Goal: Navigation & Orientation: Find specific page/section

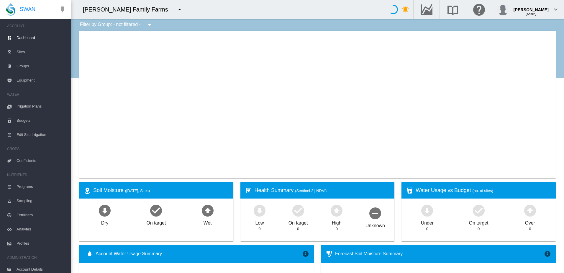
type input "**********"
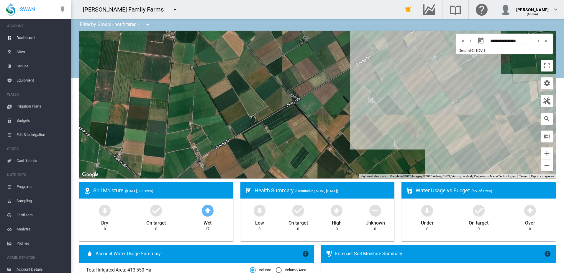
click at [171, 10] on md-icon "icon-menu-down" at bounding box center [174, 9] width 7 height 7
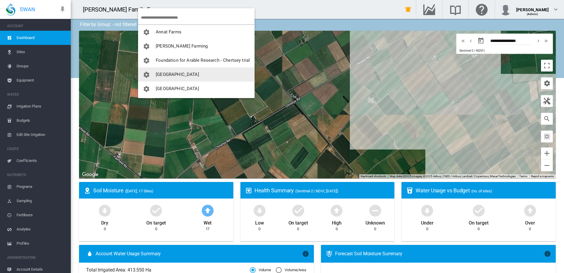
click at [164, 74] on span "[GEOGRAPHIC_DATA]" at bounding box center [177, 74] width 43 height 5
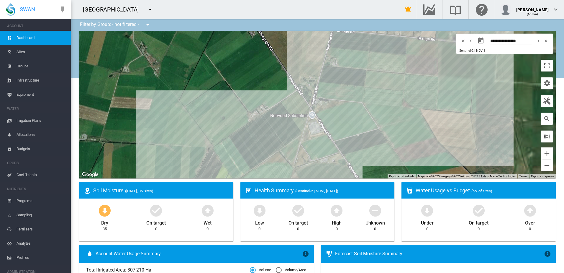
drag, startPoint x: 343, startPoint y: 79, endPoint x: 112, endPoint y: 124, distance: 235.3
click at [112, 124] on div "To navigate, press the arrow keys." at bounding box center [317, 105] width 477 height 148
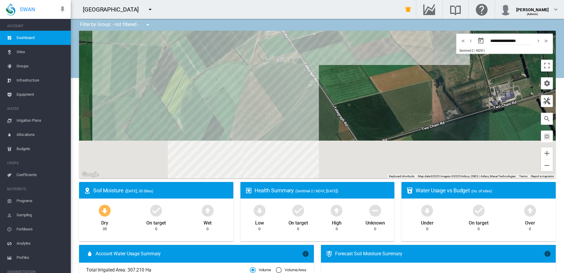
drag, startPoint x: 274, startPoint y: 147, endPoint x: 305, endPoint y: 22, distance: 128.4
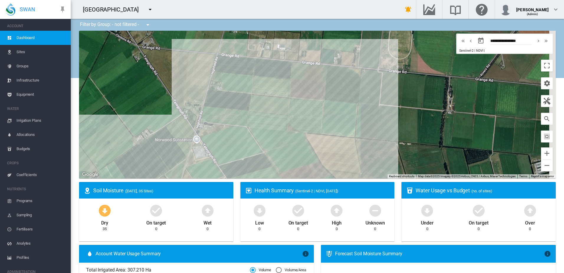
drag, startPoint x: 400, startPoint y: 79, endPoint x: 317, endPoint y: 225, distance: 167.8
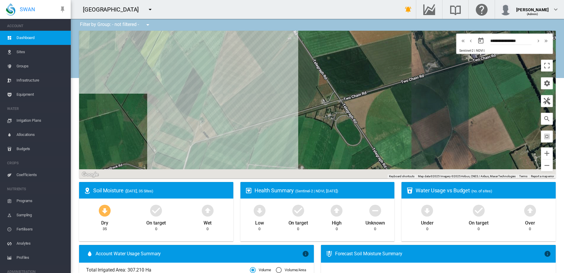
drag, startPoint x: 271, startPoint y: 173, endPoint x: 334, endPoint y: -20, distance: 202.8
click at [334, 0] on html "SWAN ACCOUNT Dashboard Sites Groups Infrastructure Equipment WATER" at bounding box center [282, 136] width 564 height 273
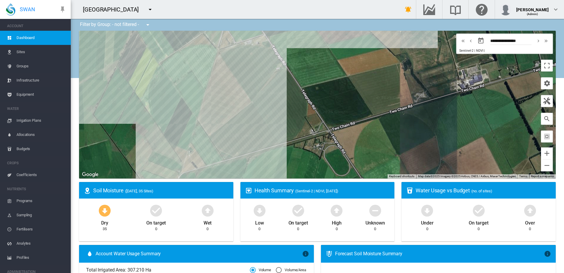
drag, startPoint x: 284, startPoint y: 81, endPoint x: 270, endPoint y: 112, distance: 33.8
click at [271, 112] on div "To navigate, press the arrow keys." at bounding box center [317, 105] width 477 height 148
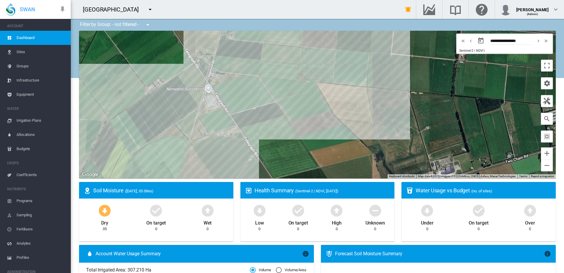
drag, startPoint x: 254, startPoint y: 78, endPoint x: 229, endPoint y: 176, distance: 101.3
click at [225, 180] on ms-widget "← Move left → Move right ↑ Move up ↓ Move down + Zoom in - Zoom out Home Jump l…" at bounding box center [318, 106] width 484 height 151
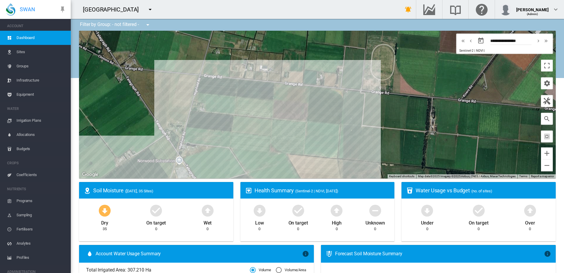
drag, startPoint x: 300, startPoint y: 124, endPoint x: 272, endPoint y: 179, distance: 61.6
click at [273, 180] on ms-widget "← Move left → Move right ↑ Move up ↓ Move down + Zoom in - Zoom out Home Jump l…" at bounding box center [318, 106] width 484 height 151
